Goal: Task Accomplishment & Management: Manage account settings

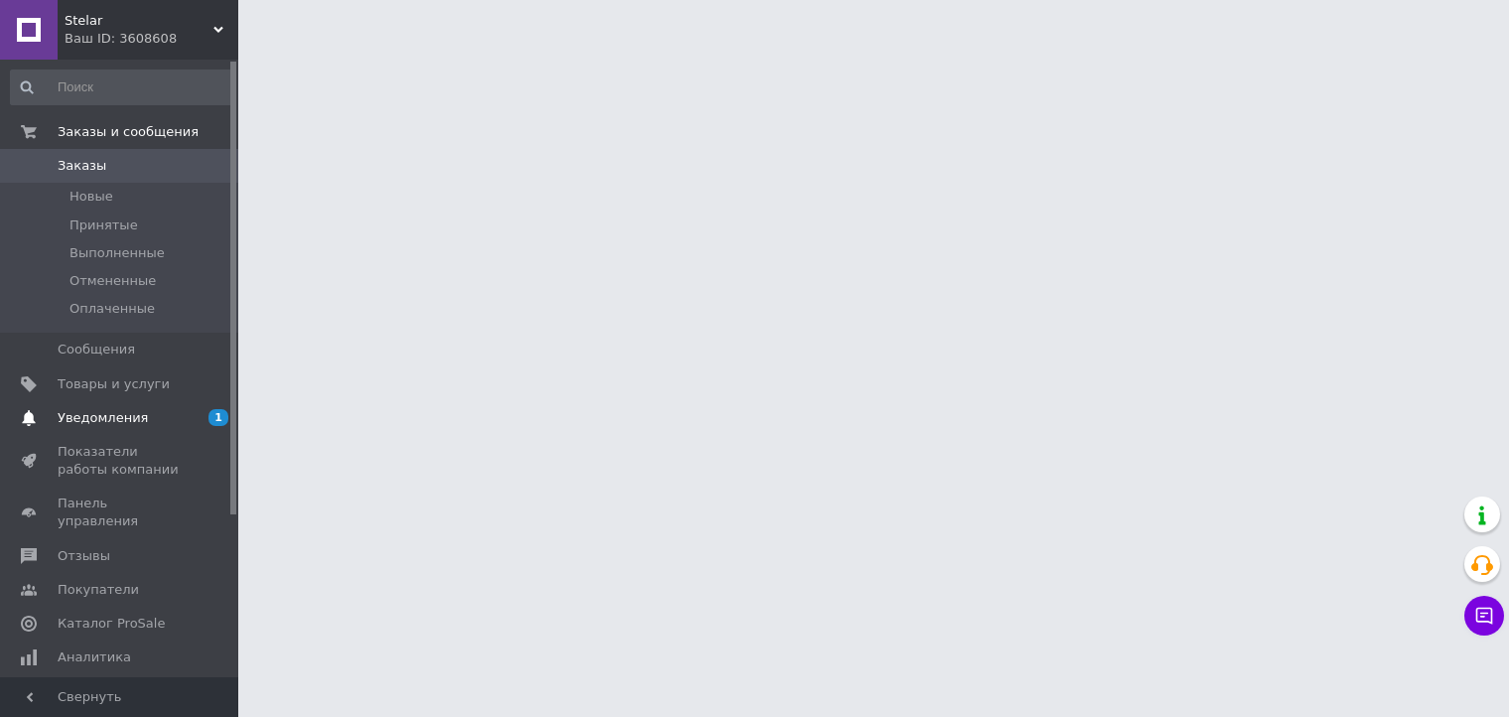
click at [108, 415] on span "Уведомления" at bounding box center [103, 418] width 90 height 18
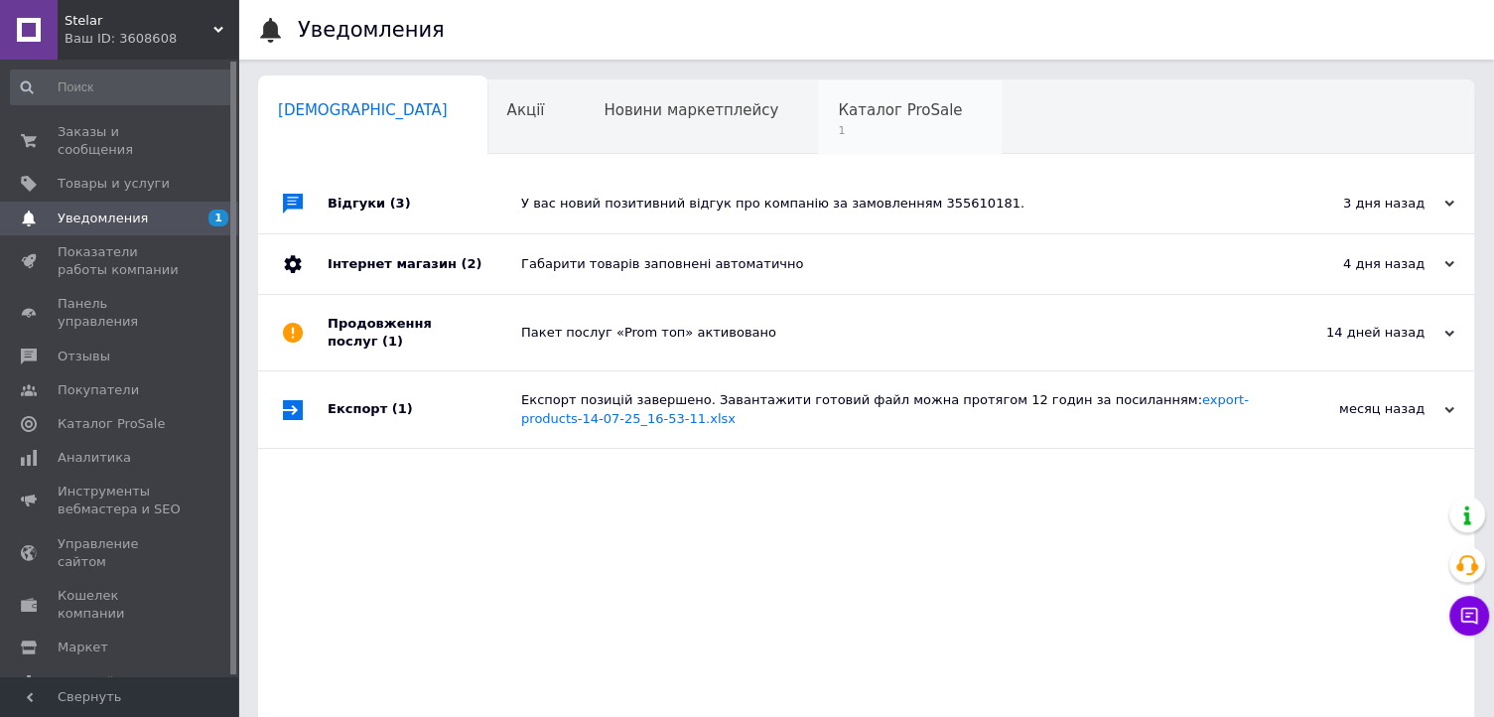
click at [838, 112] on span "Каталог ProSale" at bounding box center [900, 110] width 124 height 18
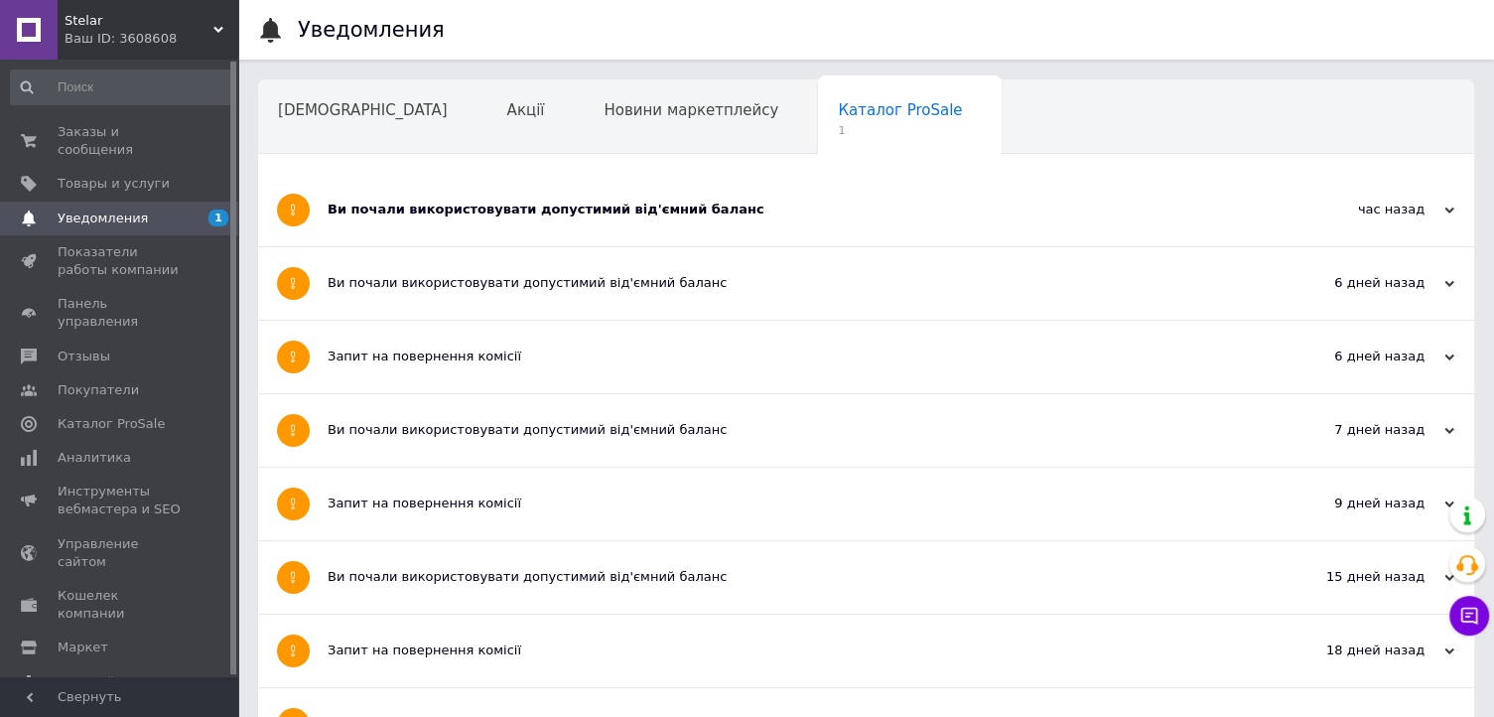
click at [403, 207] on div "Ви почали використовувати допустимий від'ємний баланс" at bounding box center [792, 210] width 928 height 18
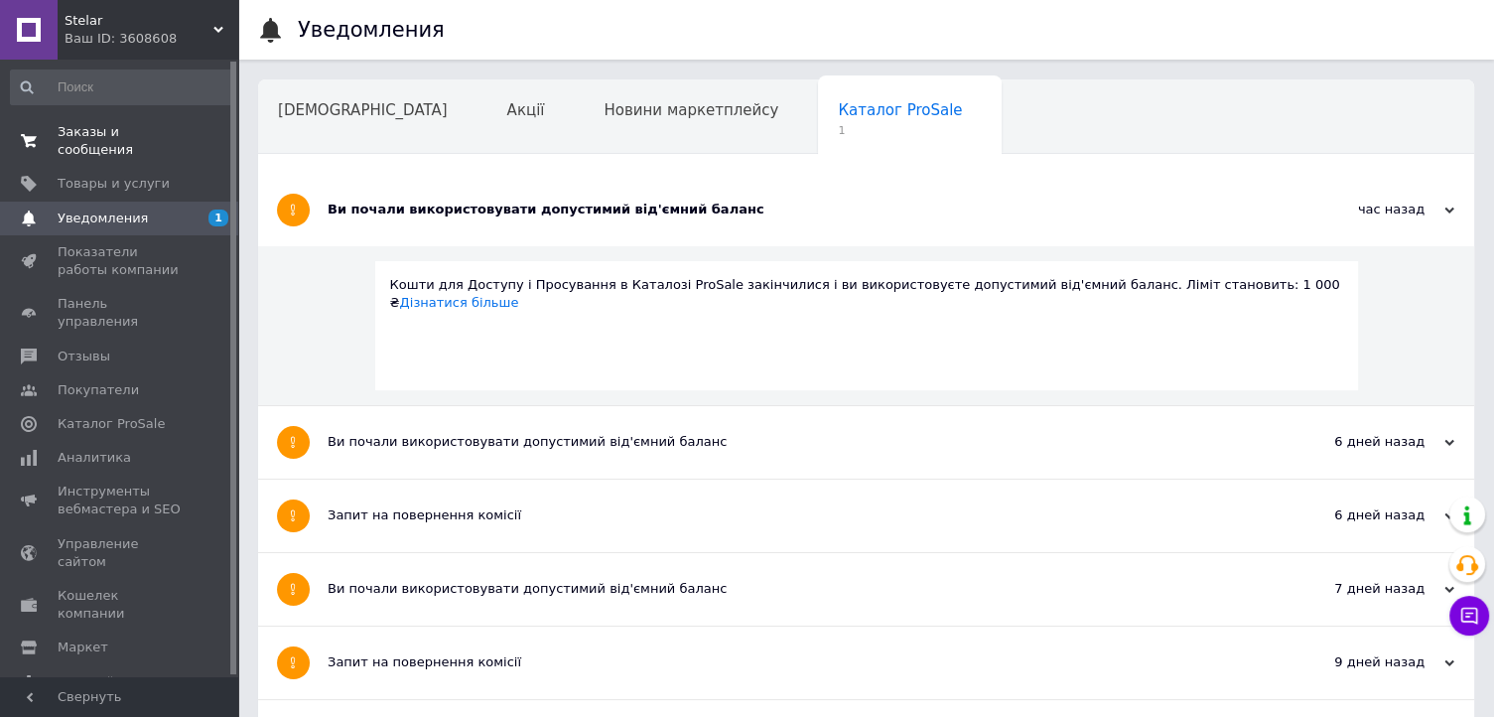
click at [152, 132] on span "Заказы и сообщения" at bounding box center [121, 141] width 126 height 36
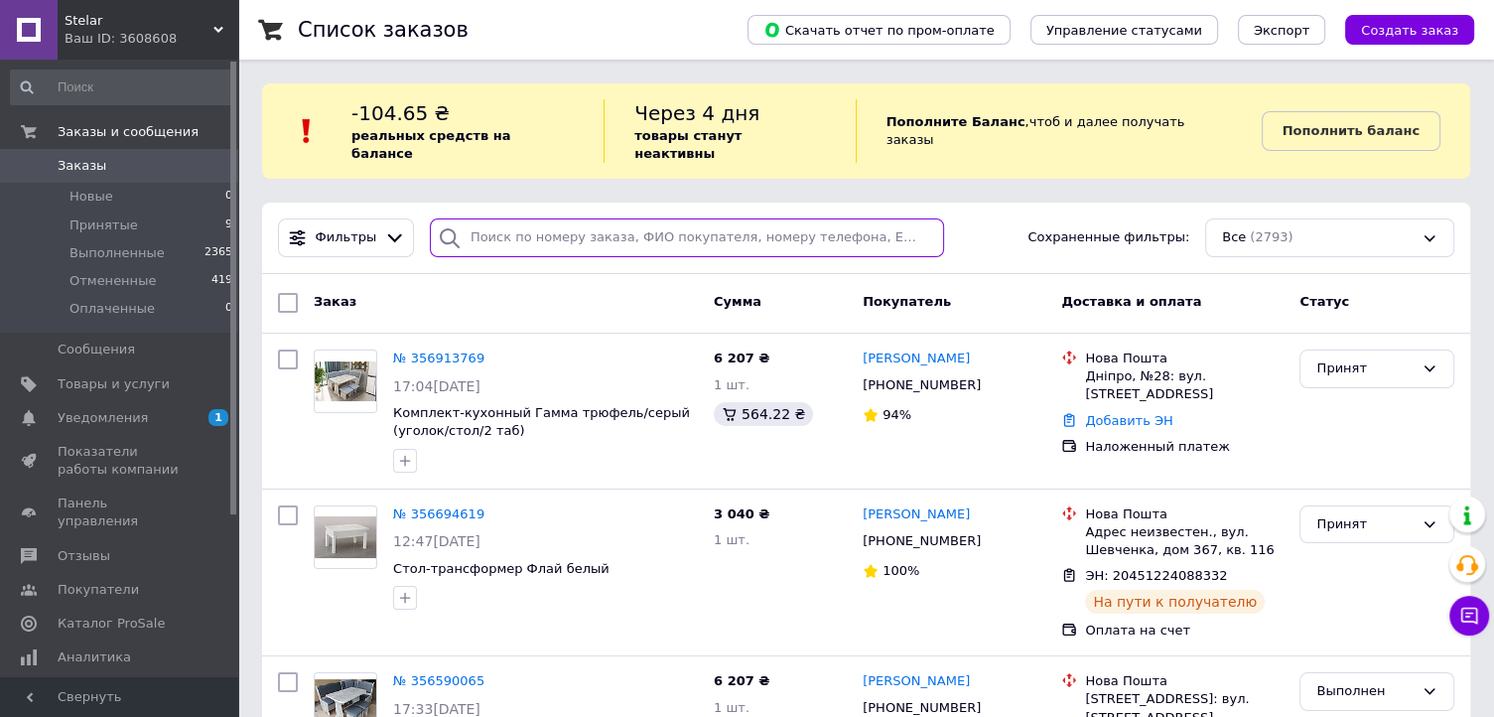
click at [550, 218] on input "search" at bounding box center [687, 237] width 514 height 39
click at [151, 370] on link "Товары и услуги" at bounding box center [122, 384] width 244 height 34
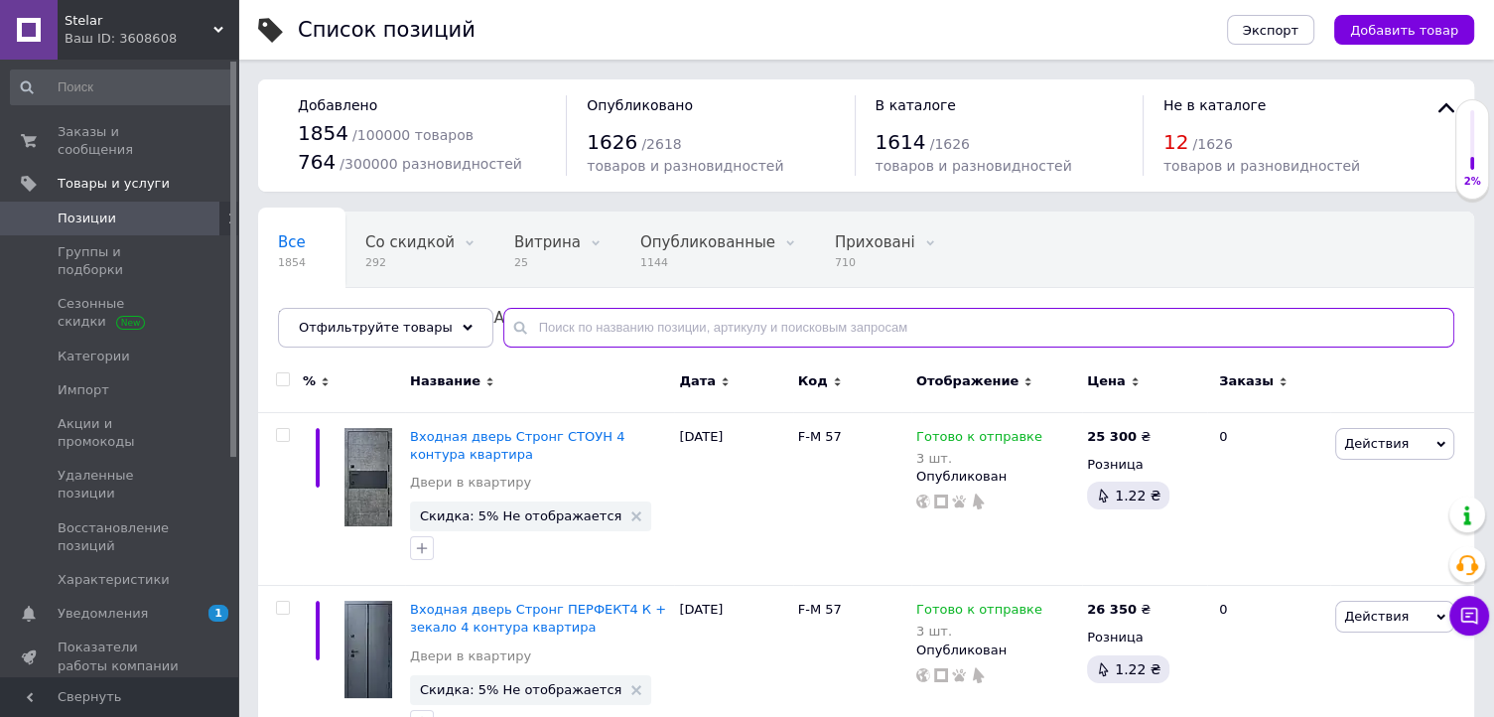
click at [542, 319] on input "text" at bounding box center [978, 328] width 951 height 40
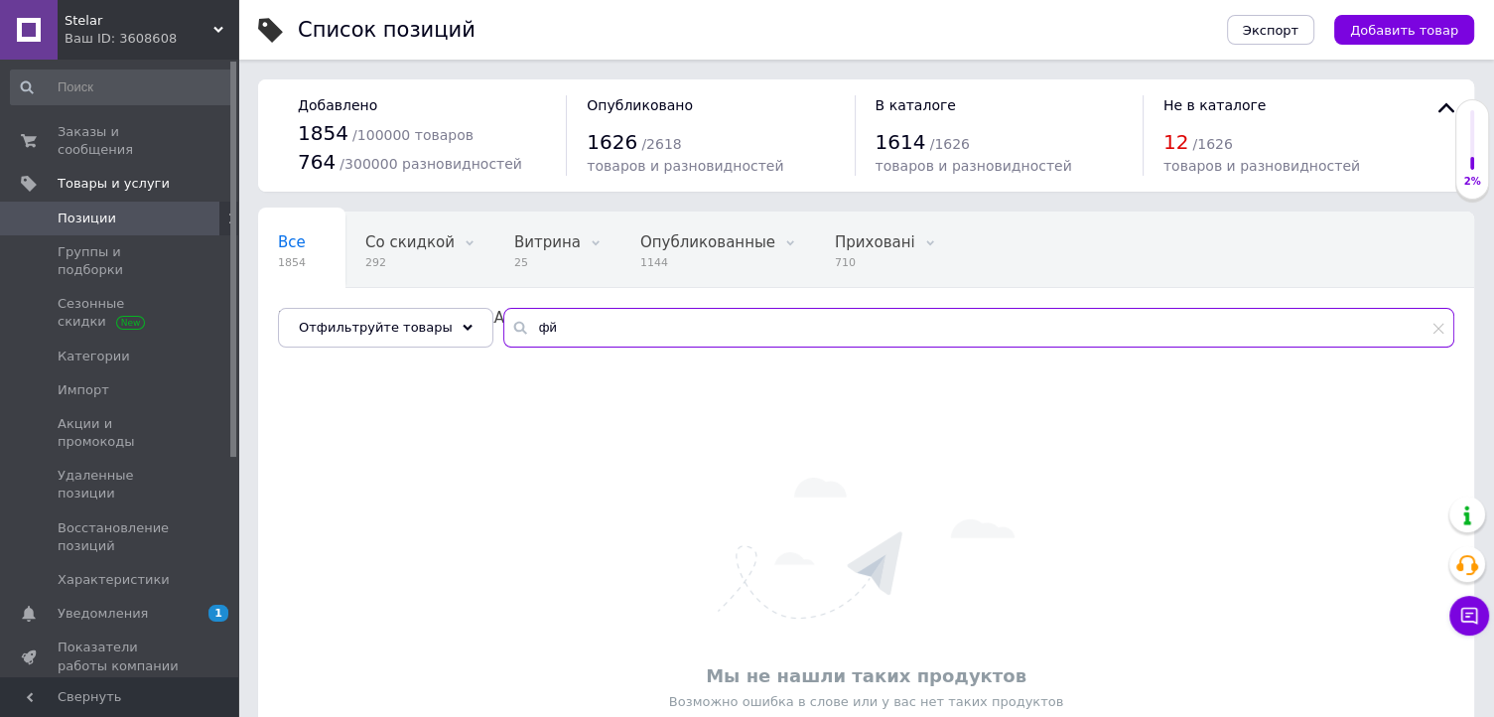
type input "ф"
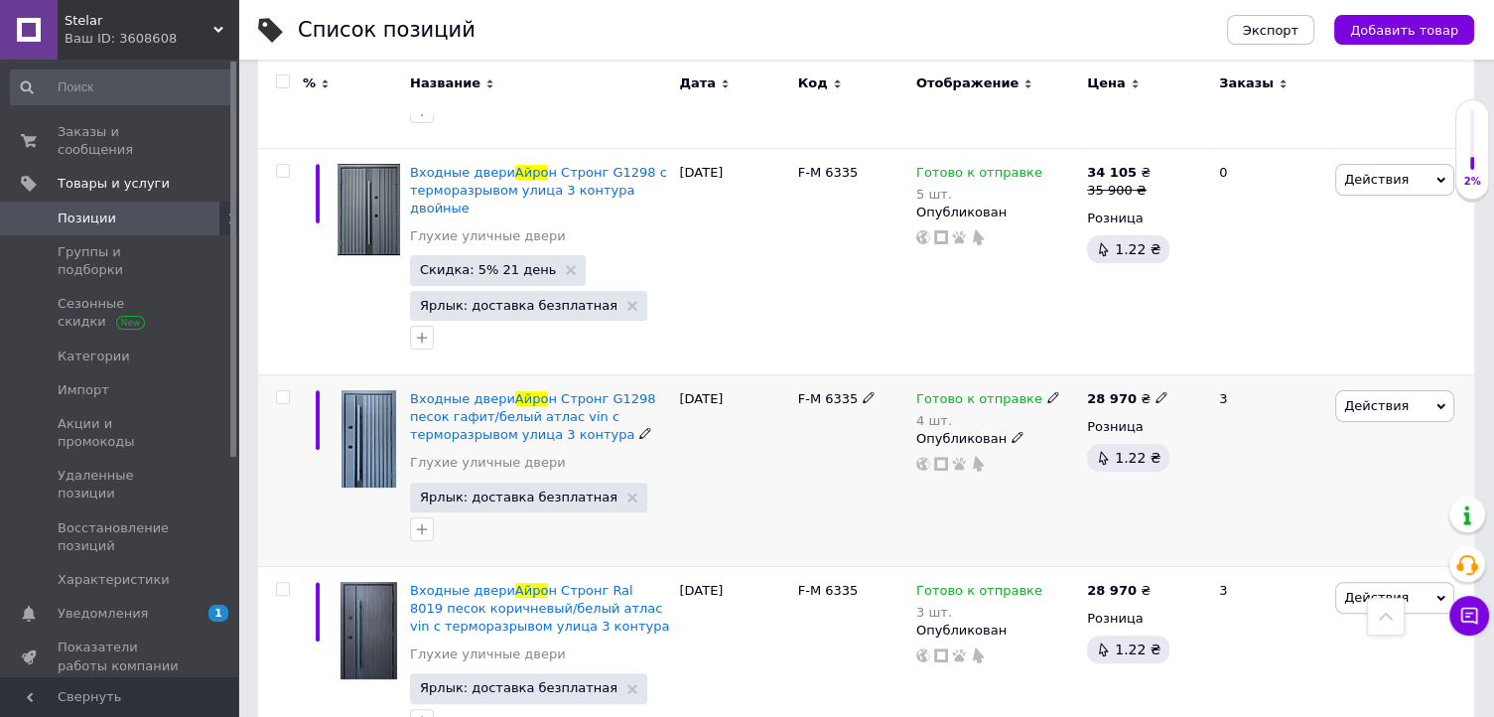
scroll to position [496, 0]
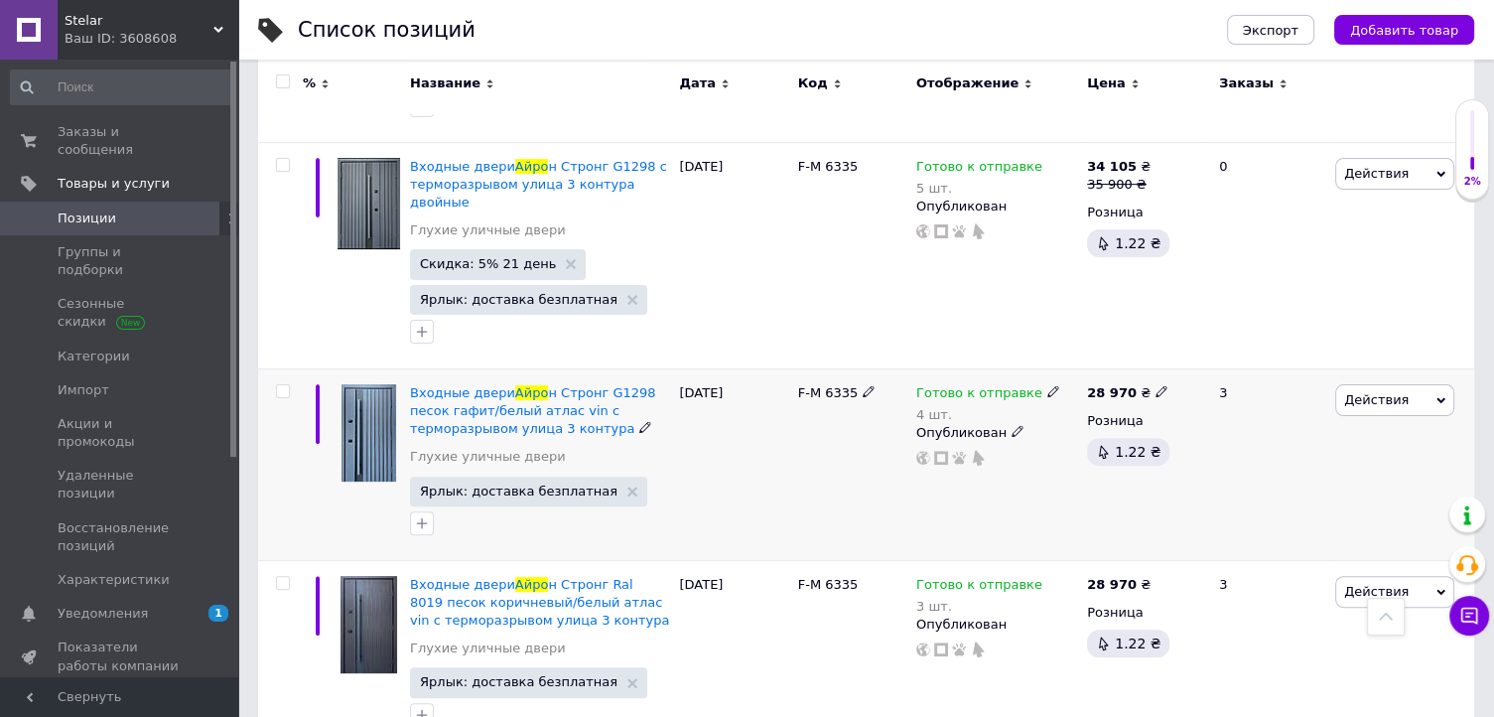
type input "айро"
click at [280, 385] on input "checkbox" at bounding box center [282, 391] width 13 height 13
checkbox input "true"
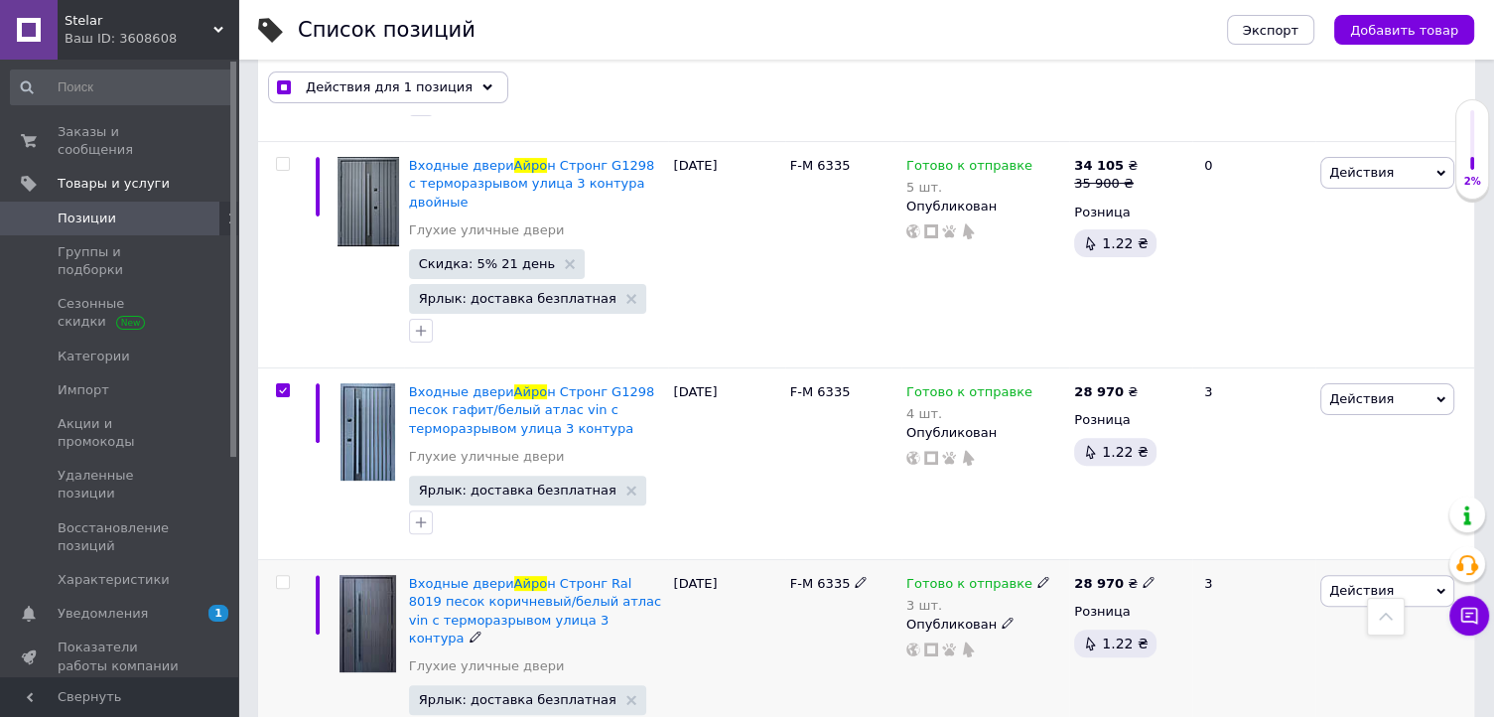
click at [281, 576] on input "checkbox" at bounding box center [282, 582] width 13 height 13
checkbox input "true"
click at [484, 82] on icon at bounding box center [489, 87] width 10 height 10
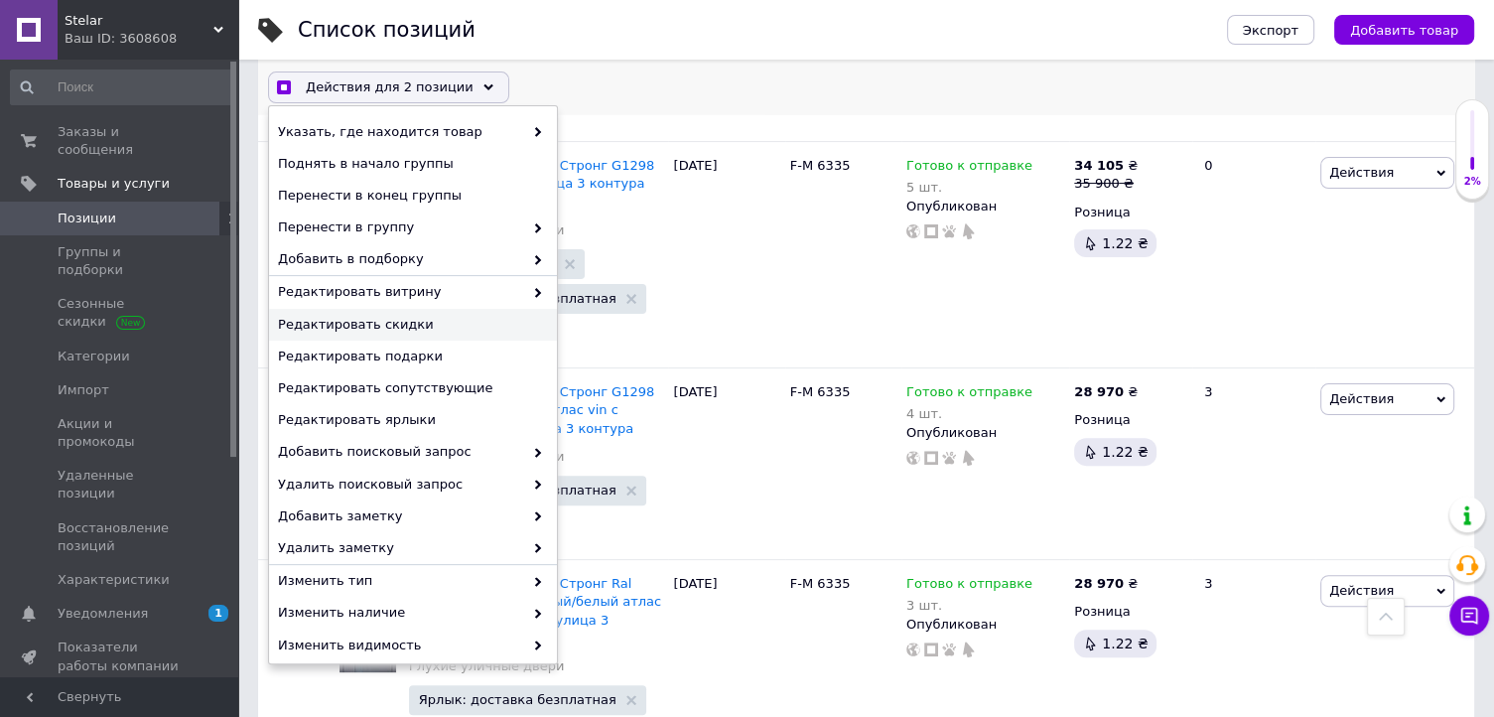
click at [429, 325] on span "Редактировать скидки" at bounding box center [410, 325] width 265 height 18
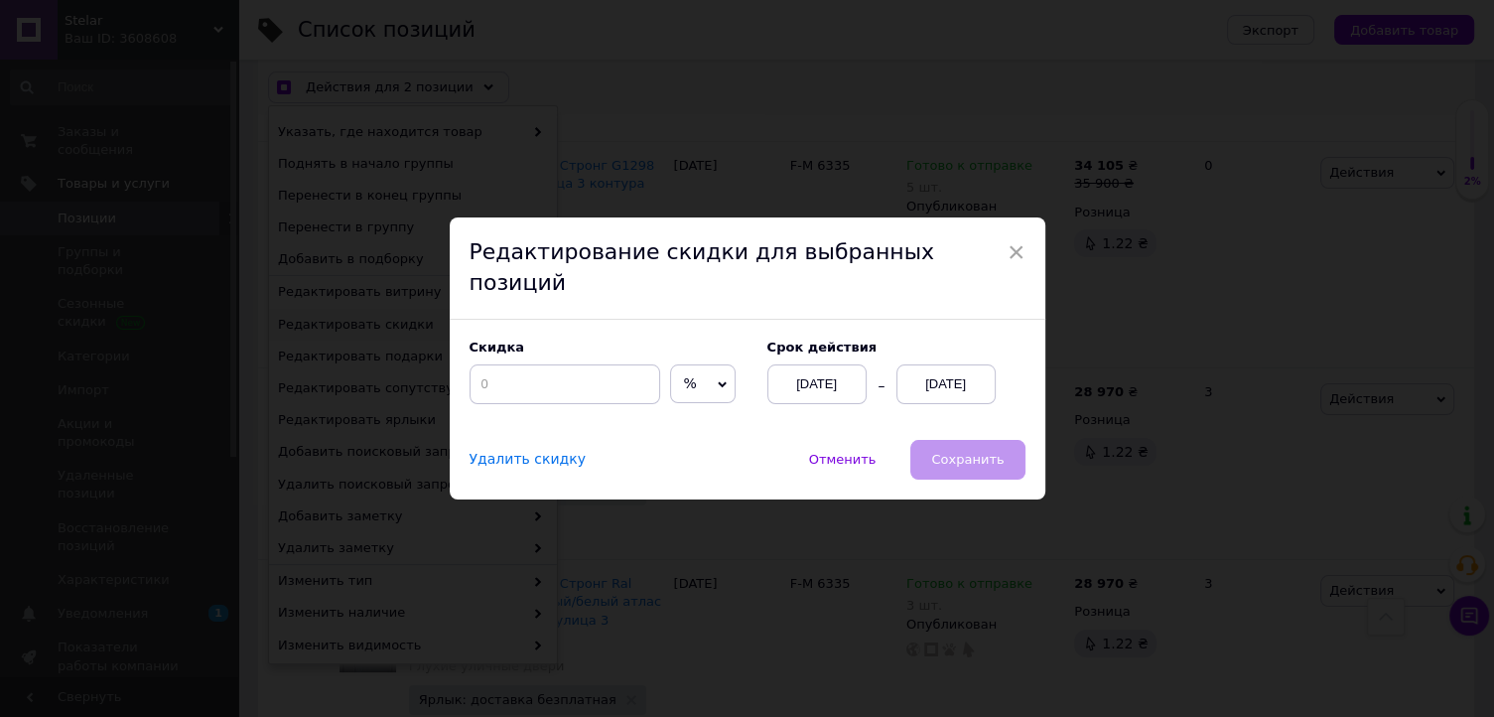
scroll to position [416, 0]
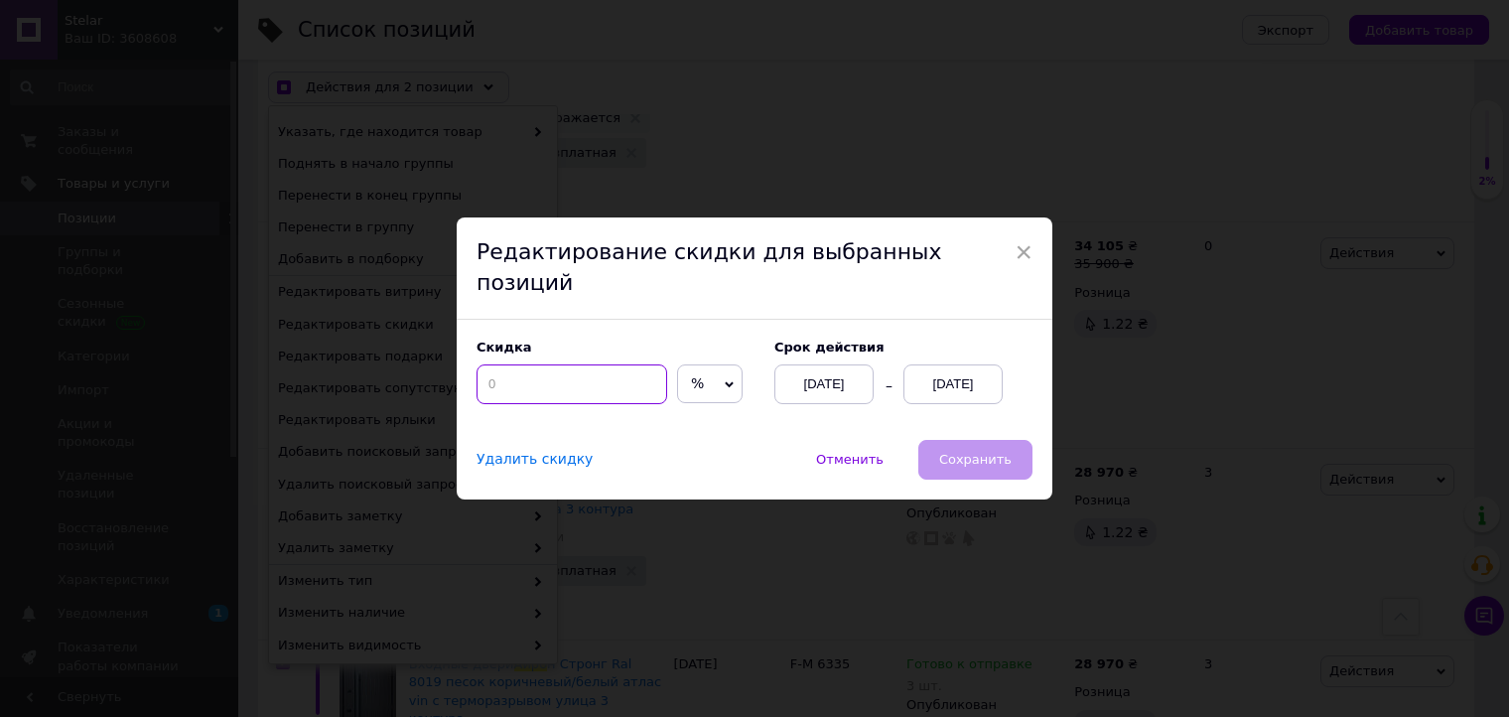
click at [552, 364] on input at bounding box center [572, 384] width 191 height 40
checkbox input "true"
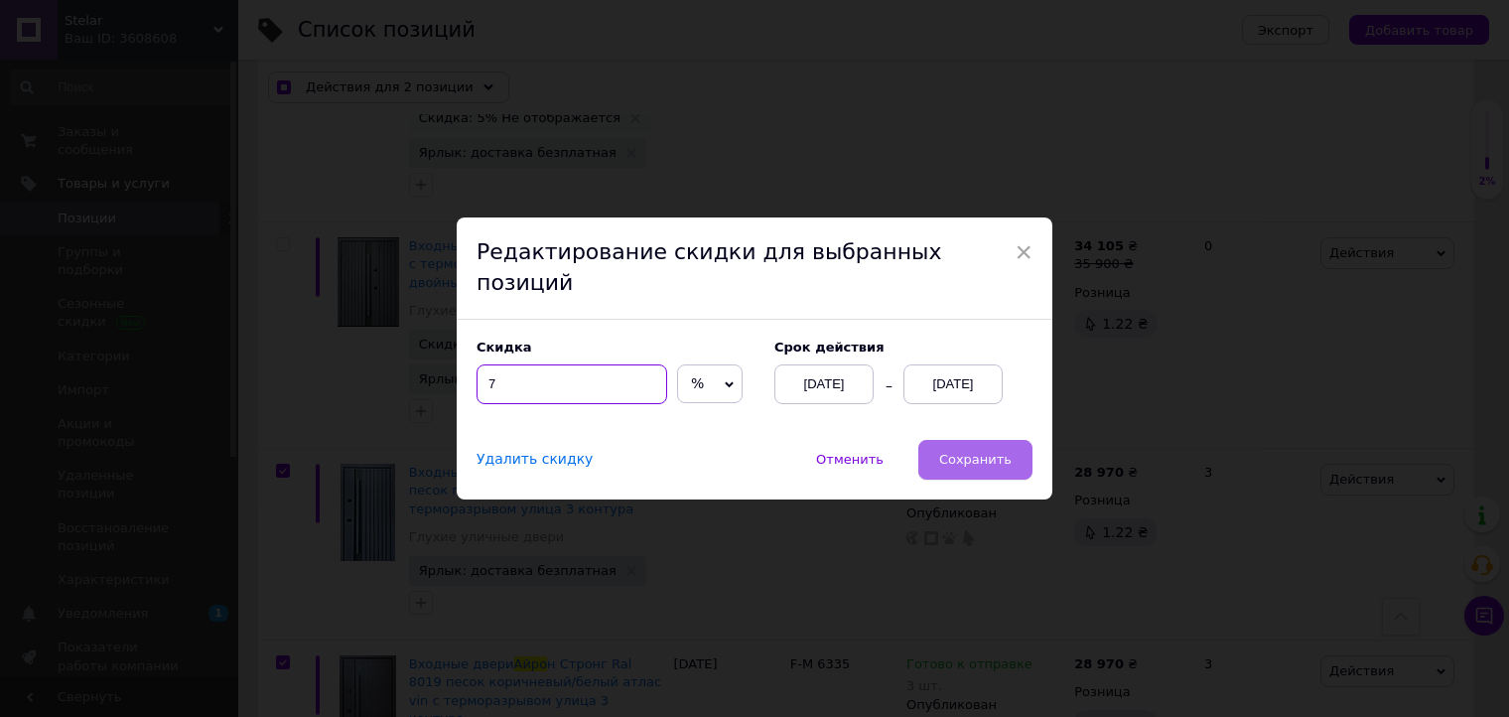
type input "7"
click at [940, 440] on button "Сохранить" at bounding box center [975, 460] width 114 height 40
checkbox input "true"
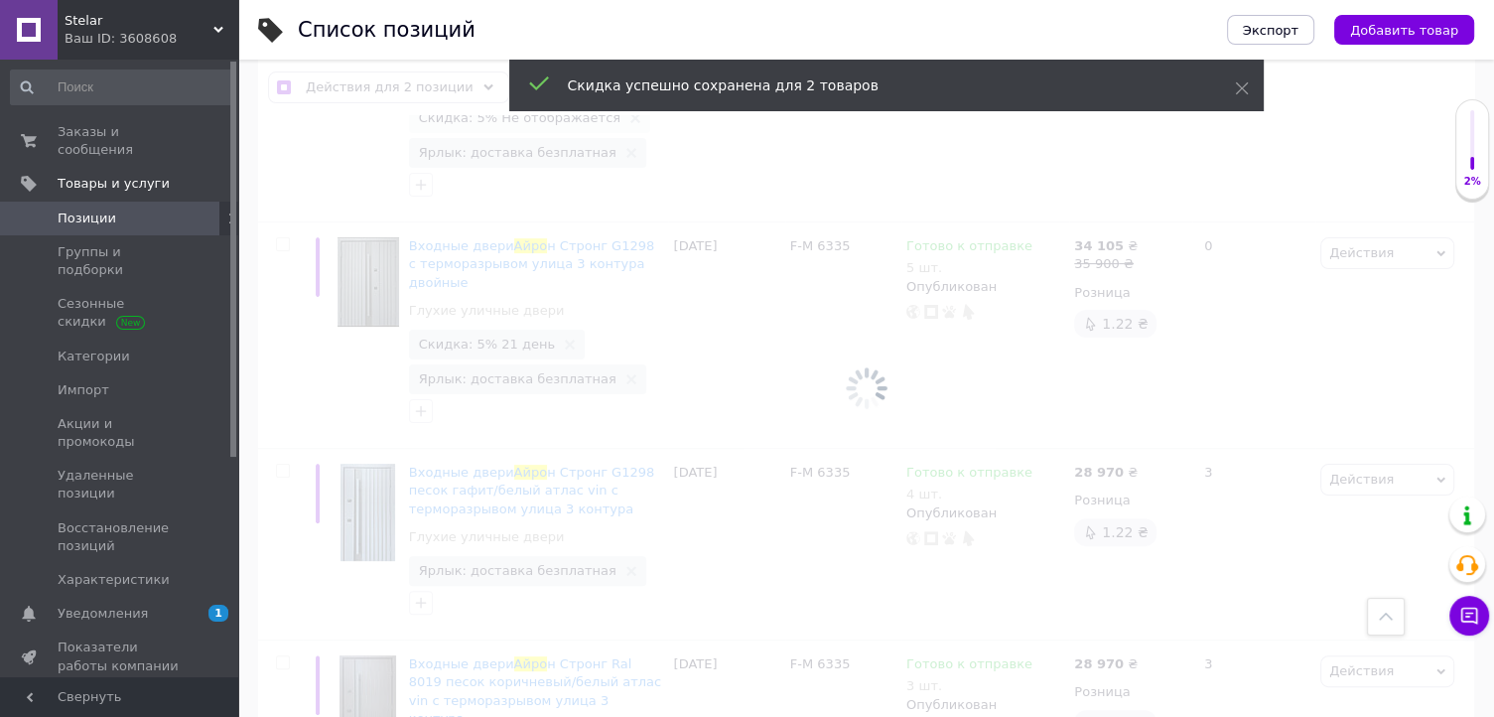
checkbox input "false"
